Goal: Navigation & Orientation: Find specific page/section

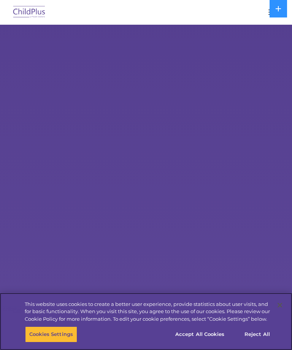
select select "MEDIUM"
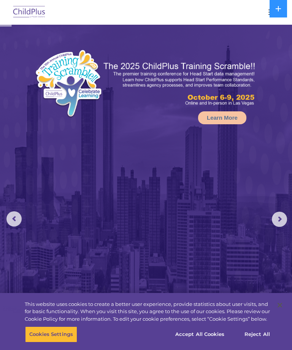
click at [266, 12] on button "button" at bounding box center [273, 12] width 16 height 12
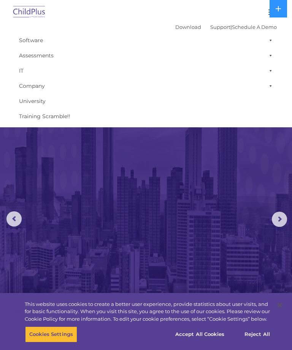
click at [281, 10] on icon at bounding box center [278, 9] width 6 height 6
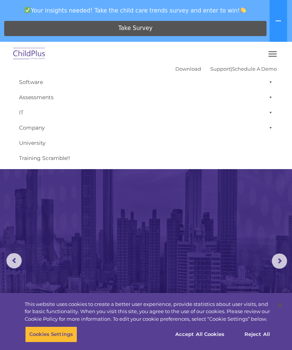
click at [279, 16] on button at bounding box center [278, 21] width 17 height 42
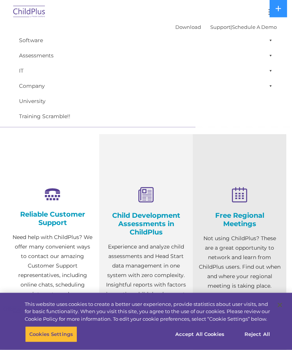
scroll to position [309, 0]
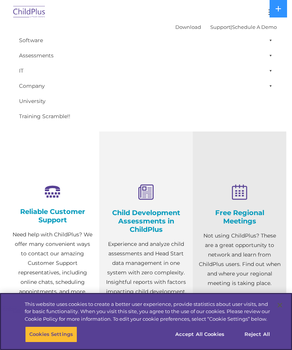
click at [261, 343] on button "Reject All" at bounding box center [258, 335] width 48 height 16
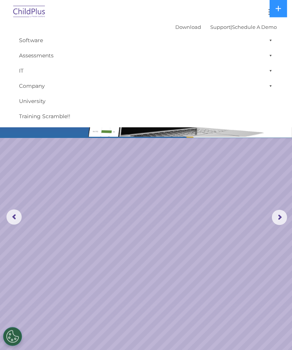
scroll to position [0, 0]
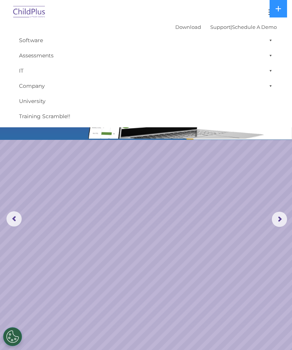
click at [265, 9] on button "button" at bounding box center [273, 12] width 16 height 12
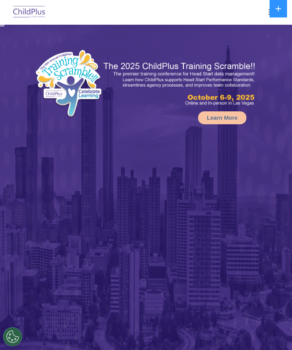
select select "MEDIUM"
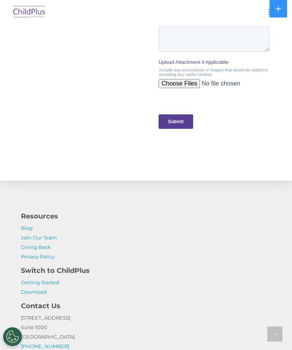
scroll to position [1072, 0]
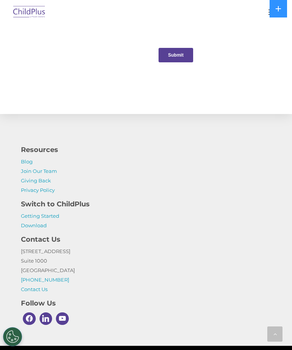
click at [26, 219] on link "Getting Started" at bounding box center [40, 216] width 38 height 6
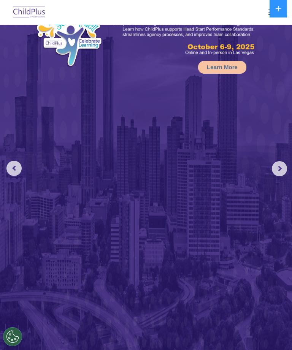
scroll to position [0, 0]
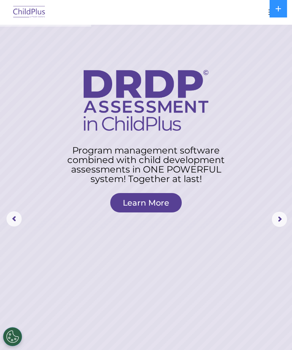
click at [27, 10] on img at bounding box center [29, 12] width 36 height 18
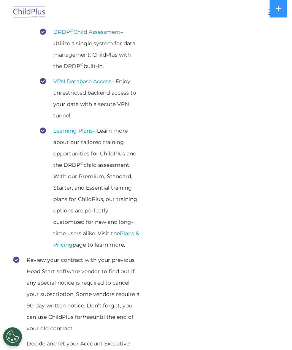
scroll to position [305, 0]
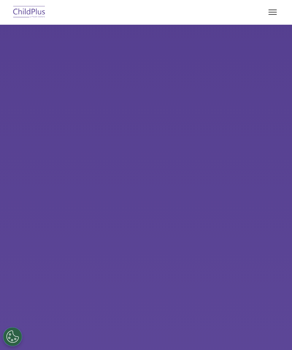
type input ""
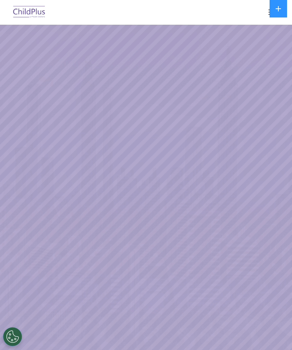
select select "MEDIUM"
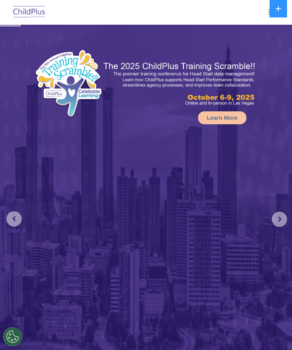
click at [265, 7] on button "button" at bounding box center [273, 12] width 16 height 12
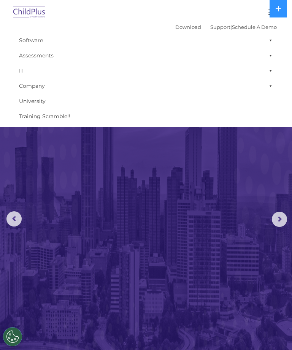
click at [269, 44] on span at bounding box center [270, 40] width 8 height 15
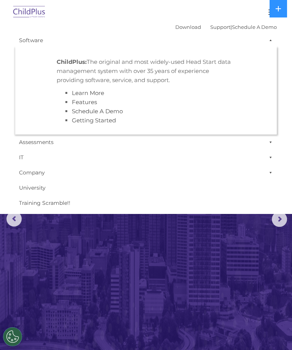
click at [266, 41] on span at bounding box center [270, 40] width 8 height 15
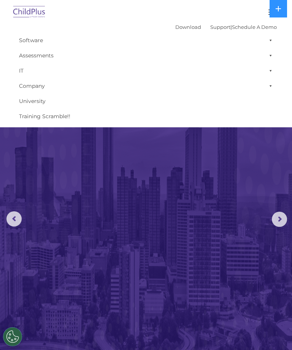
click at [267, 89] on span at bounding box center [270, 85] width 8 height 15
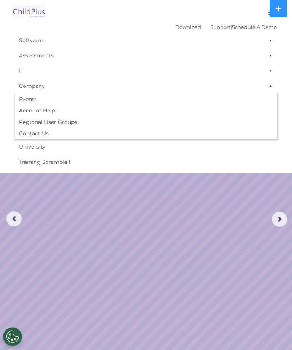
click at [268, 74] on span at bounding box center [270, 70] width 8 height 15
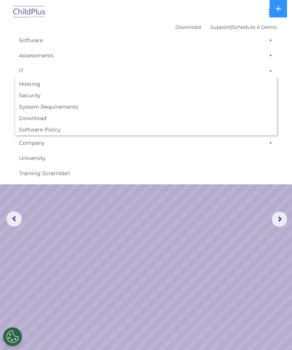
click at [266, 57] on span at bounding box center [270, 55] width 8 height 15
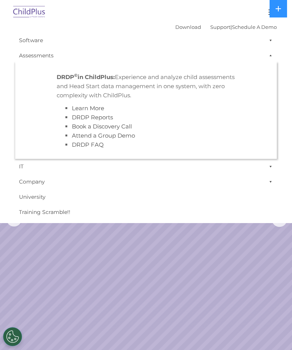
click at [269, 57] on span at bounding box center [270, 55] width 8 height 15
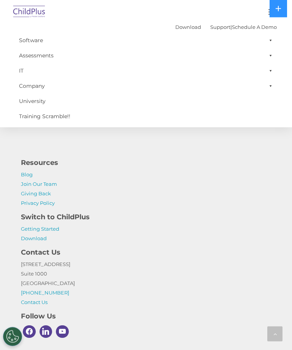
scroll to position [1072, 0]
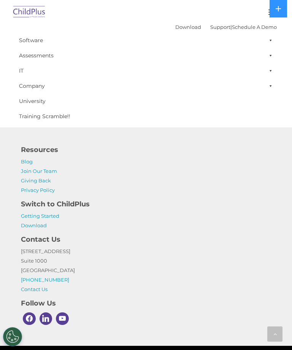
click at [276, 342] on div at bounding box center [274, 334] width 15 height 15
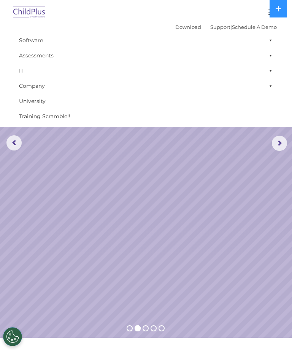
scroll to position [0, 0]
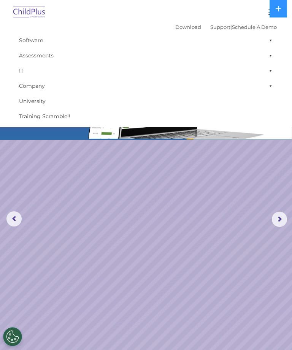
click at [265, 21] on div "Download Support | Schedule A Demo " at bounding box center [226, 26] width 102 height 11
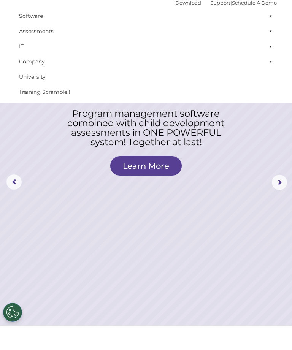
scroll to position [37, 0]
